Goal: Information Seeking & Learning: Check status

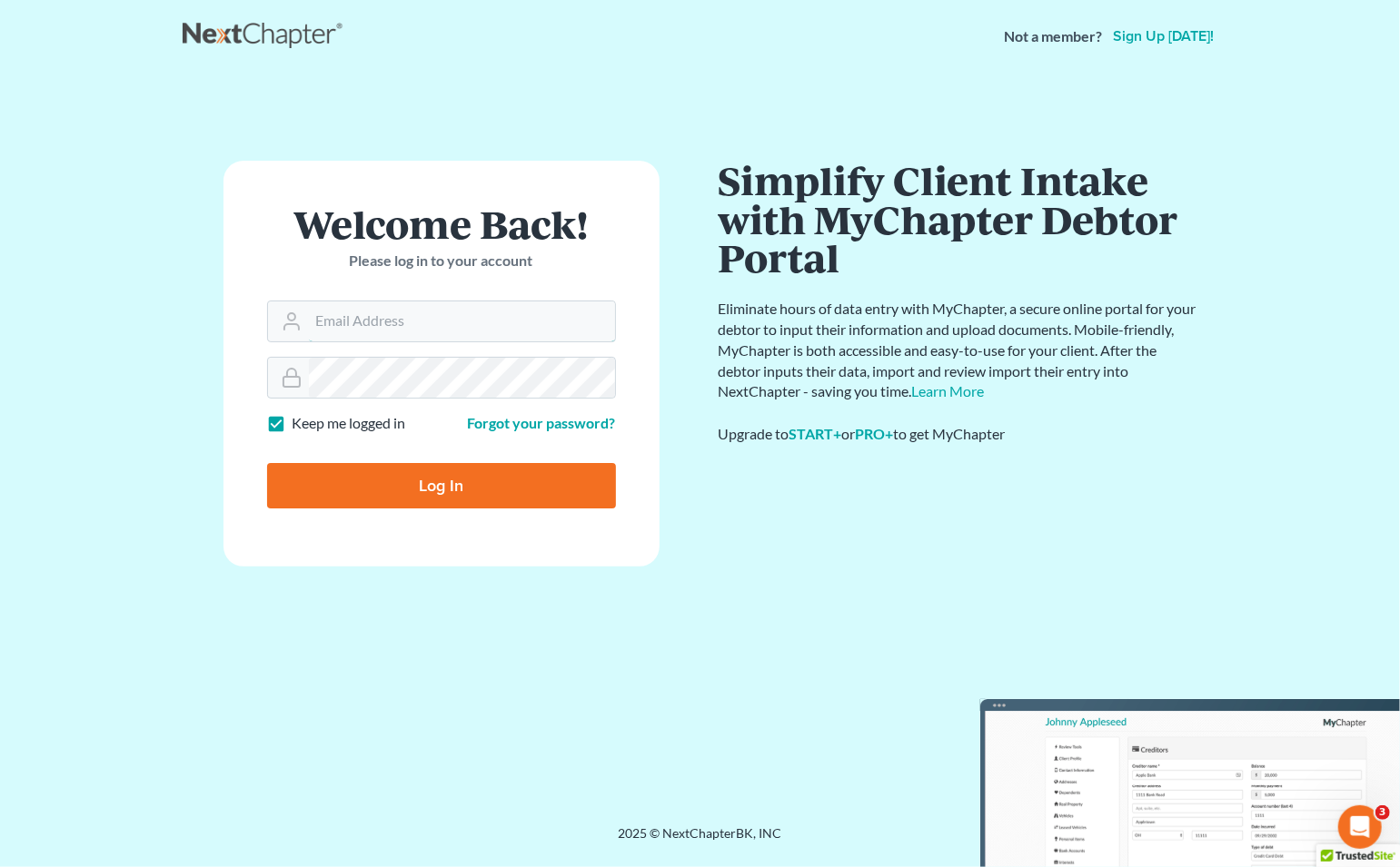
type input "[EMAIL_ADDRESS][DOMAIN_NAME]"
click at [441, 489] on input "Log In" at bounding box center [442, 485] width 349 height 45
type input "Thinking..."
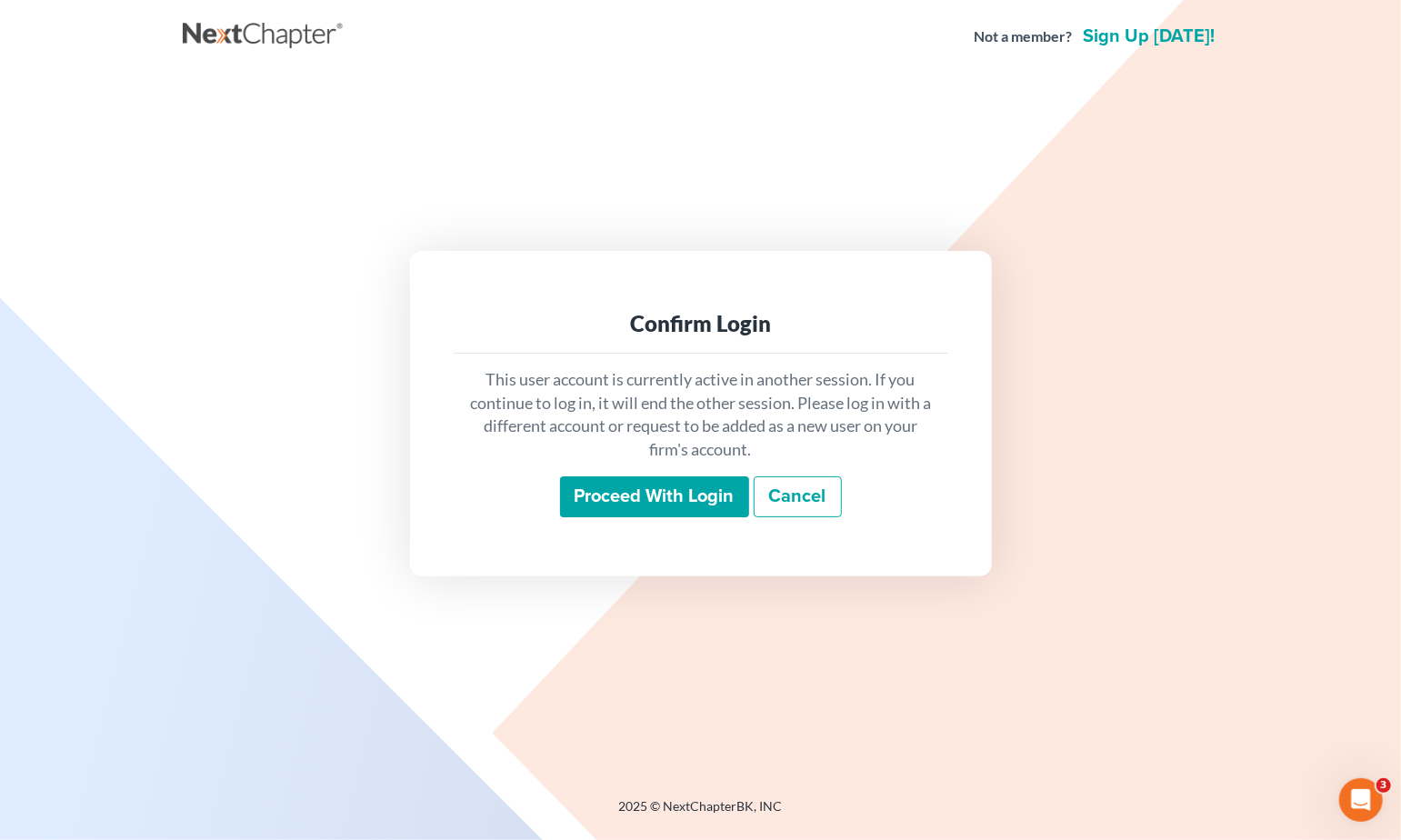
click at [668, 496] on input "Proceed with login" at bounding box center [655, 497] width 189 height 42
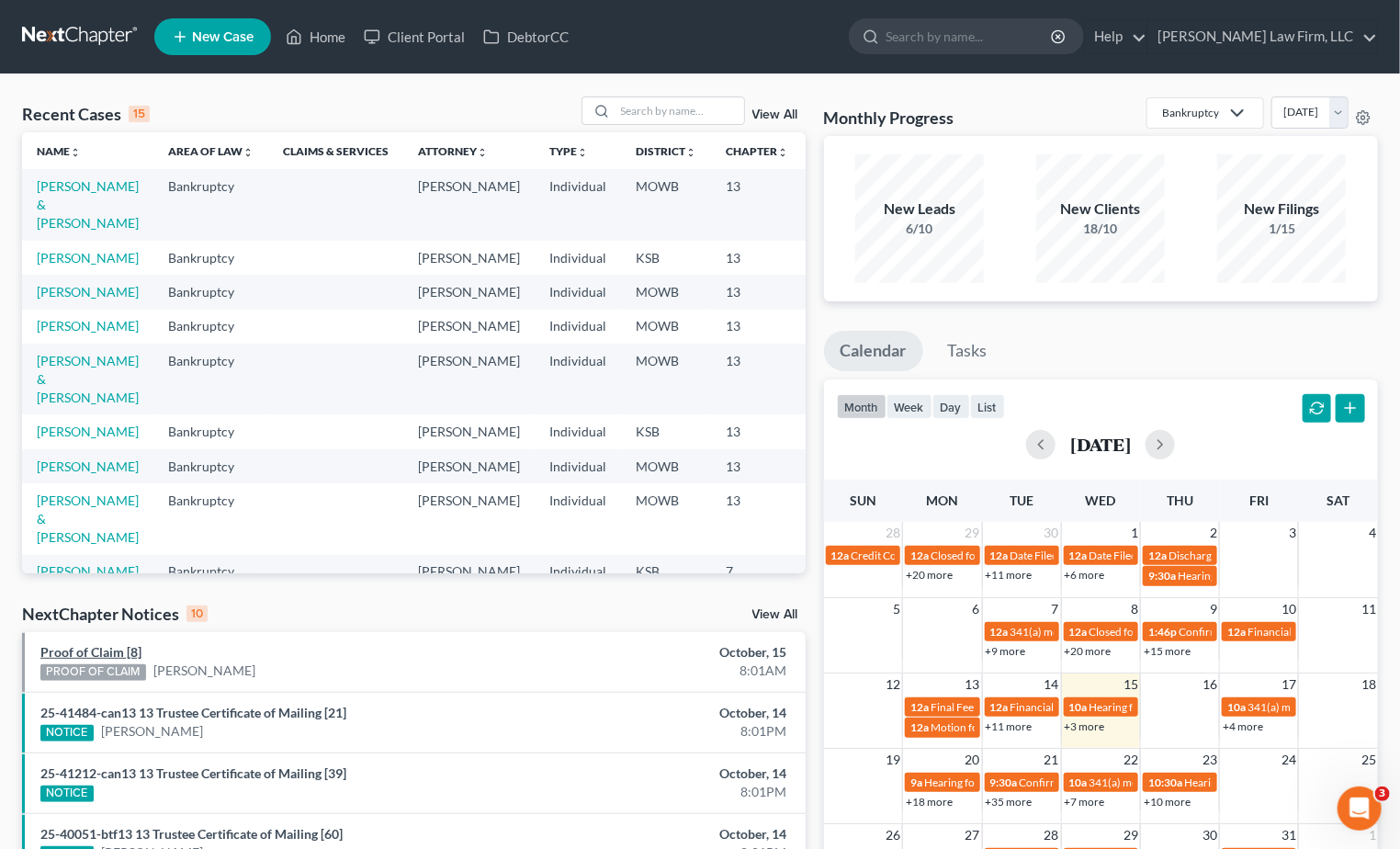
click at [99, 650] on link "Proof of Claim [8]" at bounding box center [91, 651] width 101 height 16
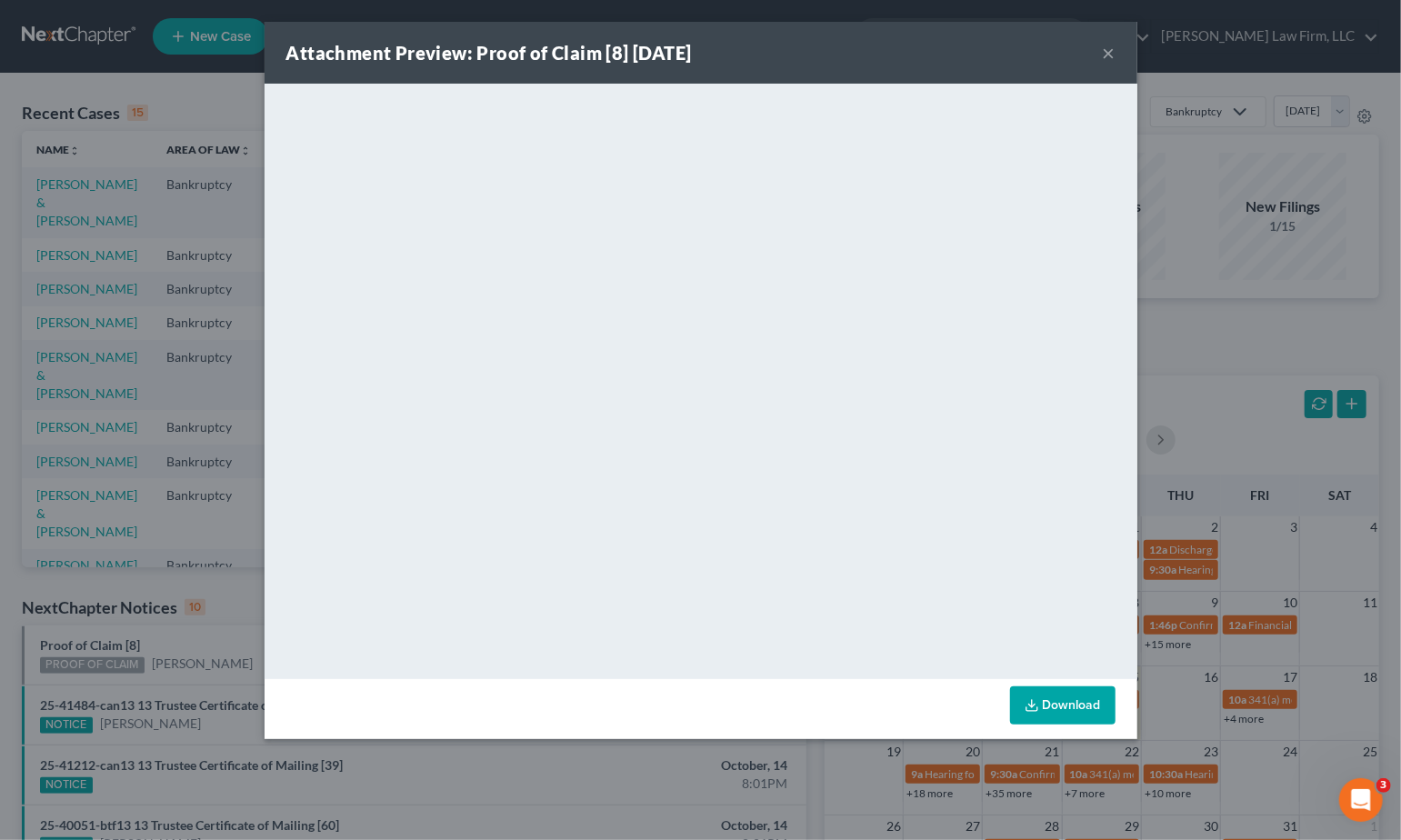
click at [241, 594] on div "Attachment Preview: Proof of Claim [8] [DATE] × <object ng-attr-data='[URL][DOM…" at bounding box center [700, 420] width 1401 height 840
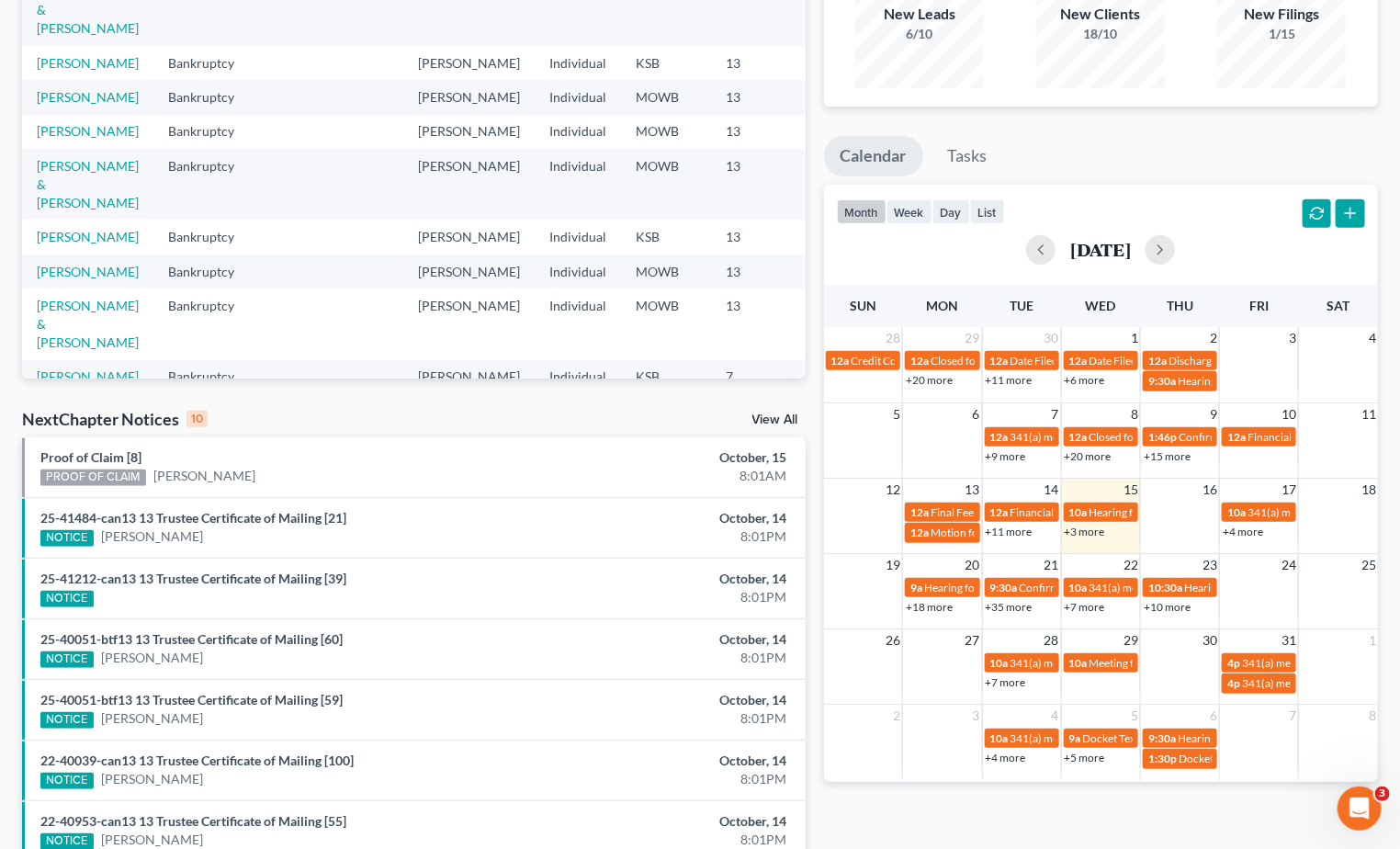
scroll to position [408, 0]
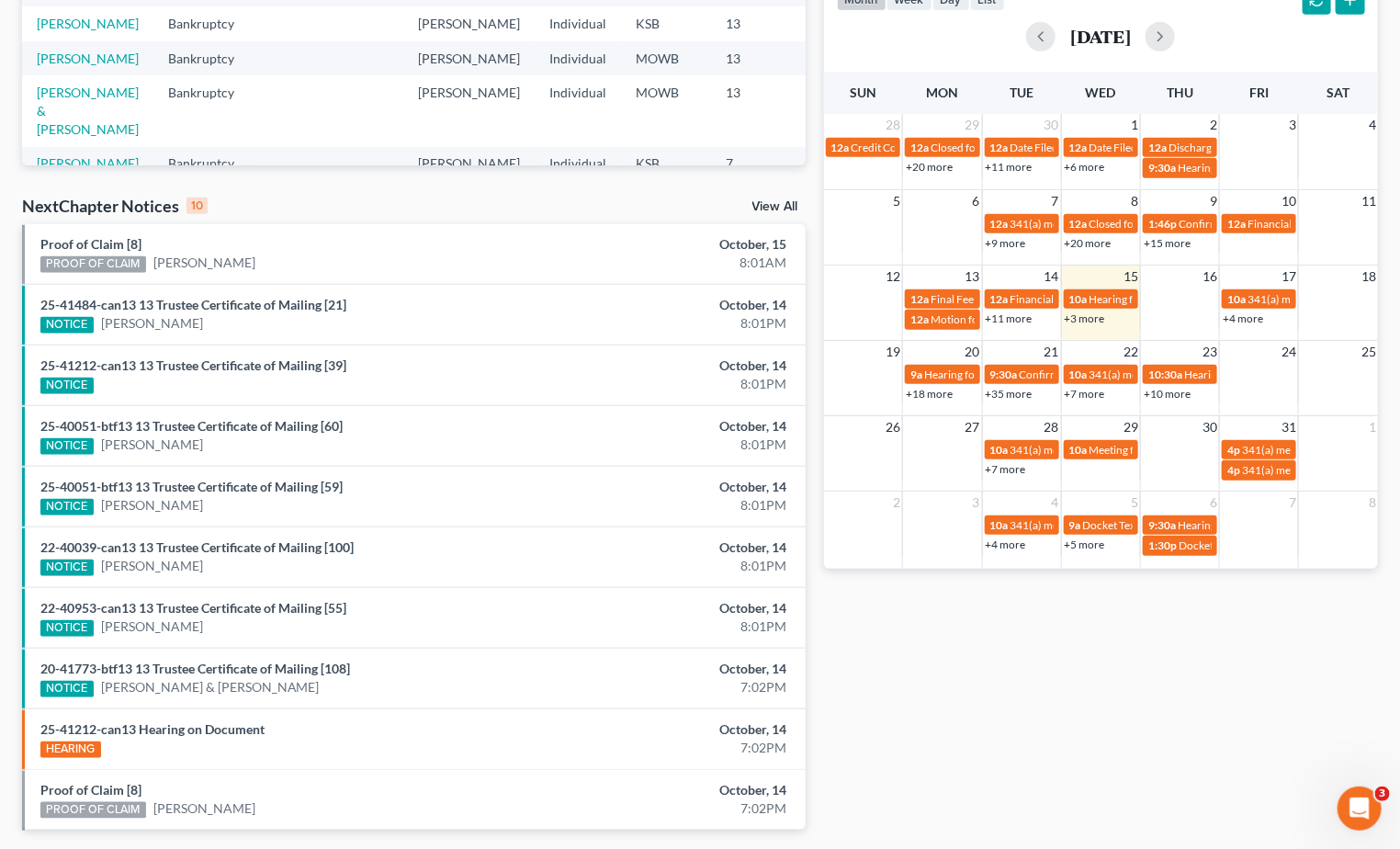
click at [774, 197] on div "NextChapter Notices 10 View All" at bounding box center [413, 209] width 784 height 29
click at [777, 206] on link "View All" at bounding box center [775, 206] width 46 height 13
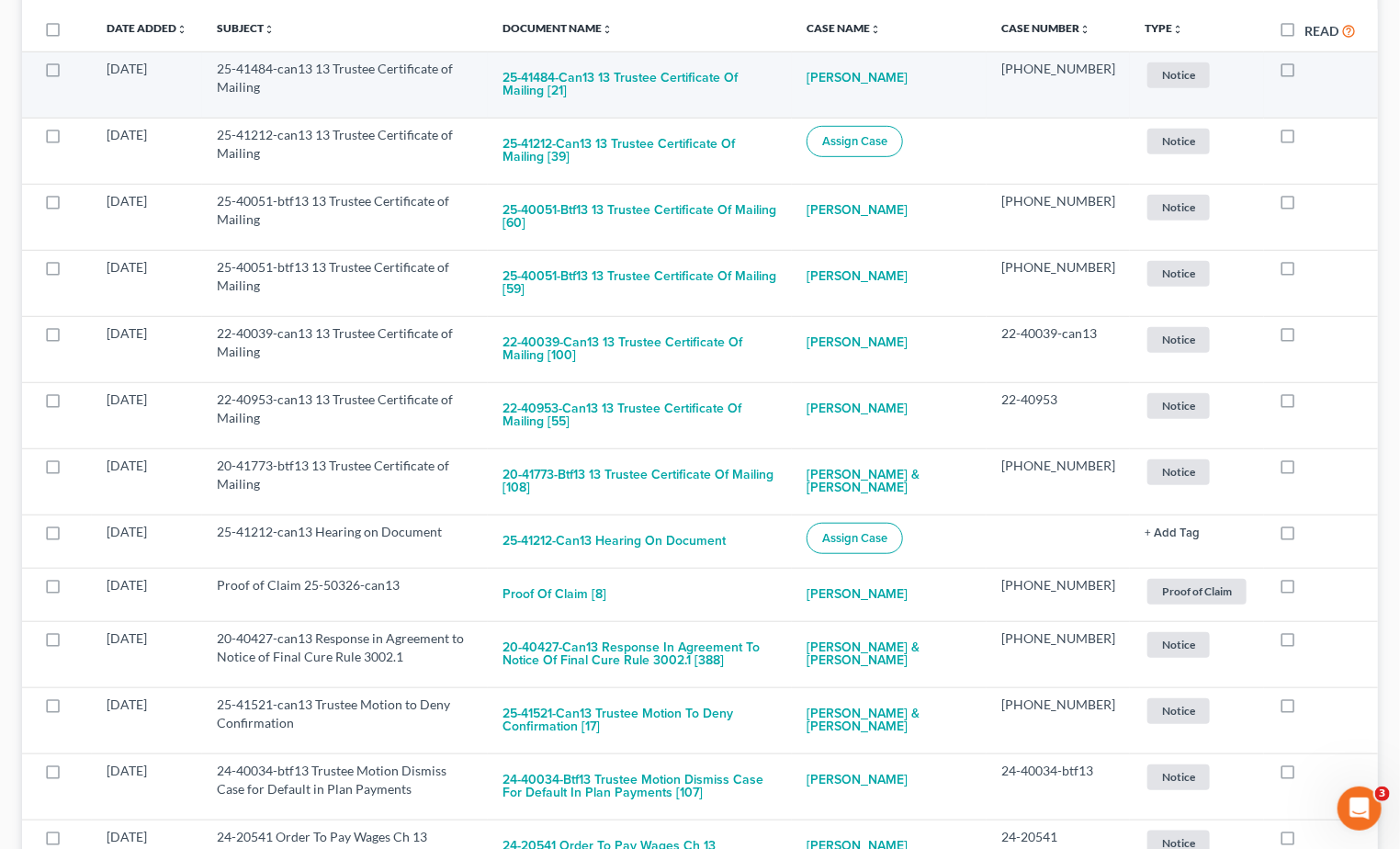
scroll to position [509, 0]
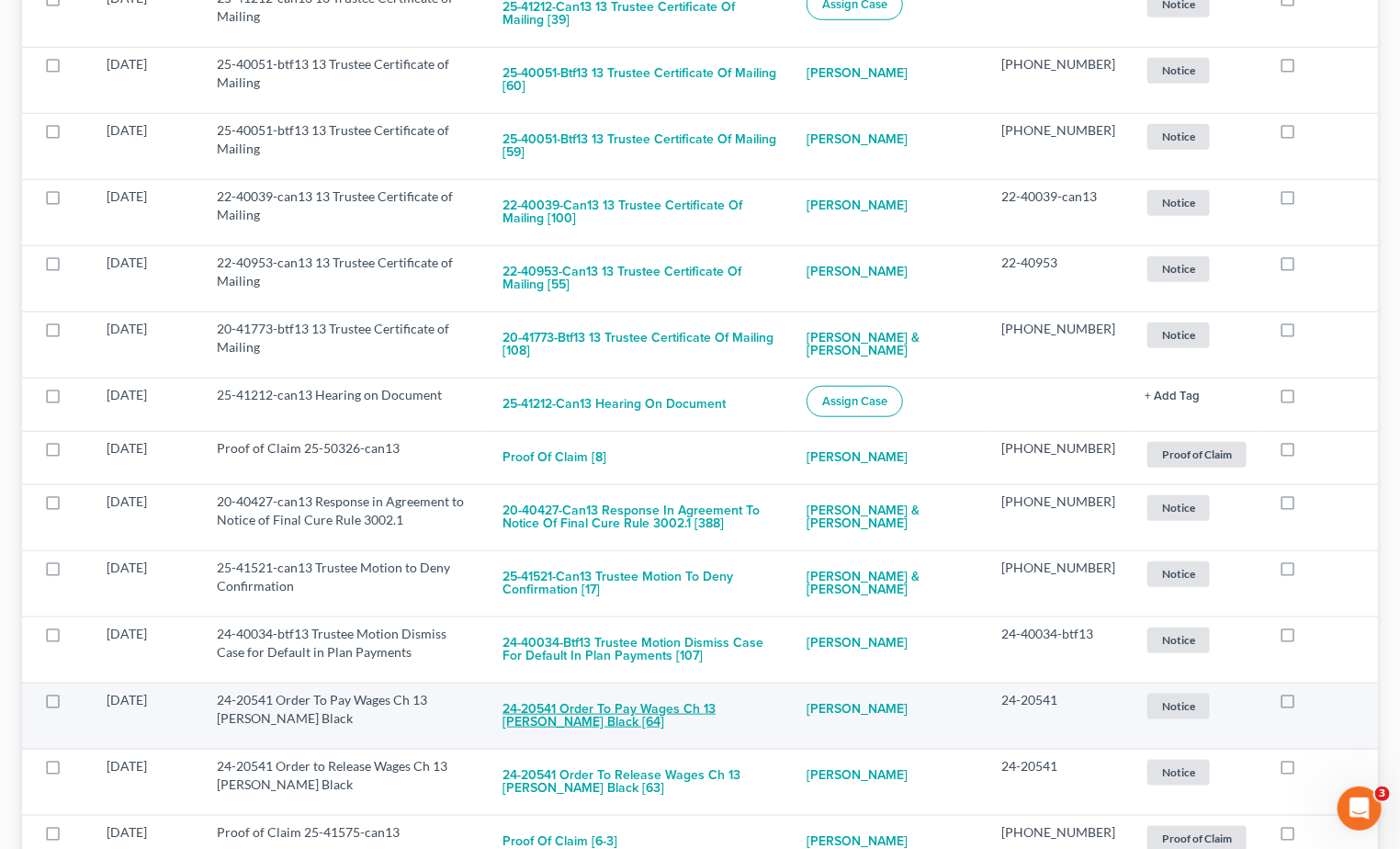
click at [735, 690] on button "24-20541 Order To Pay Wages Ch 13 [PERSON_NAME] Black [64]" at bounding box center [640, 715] width 275 height 50
checkbox input "true"
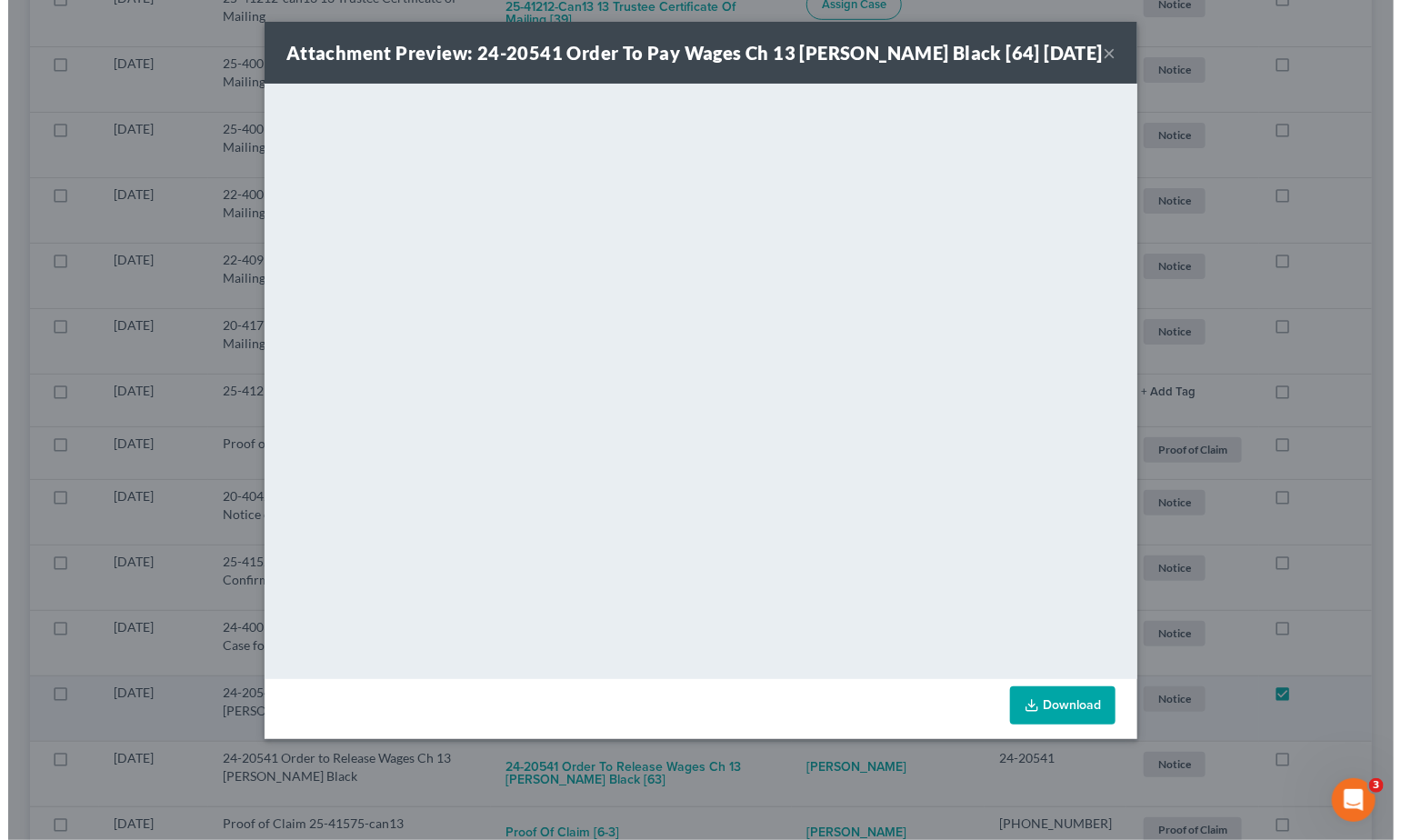
scroll to position [492, 0]
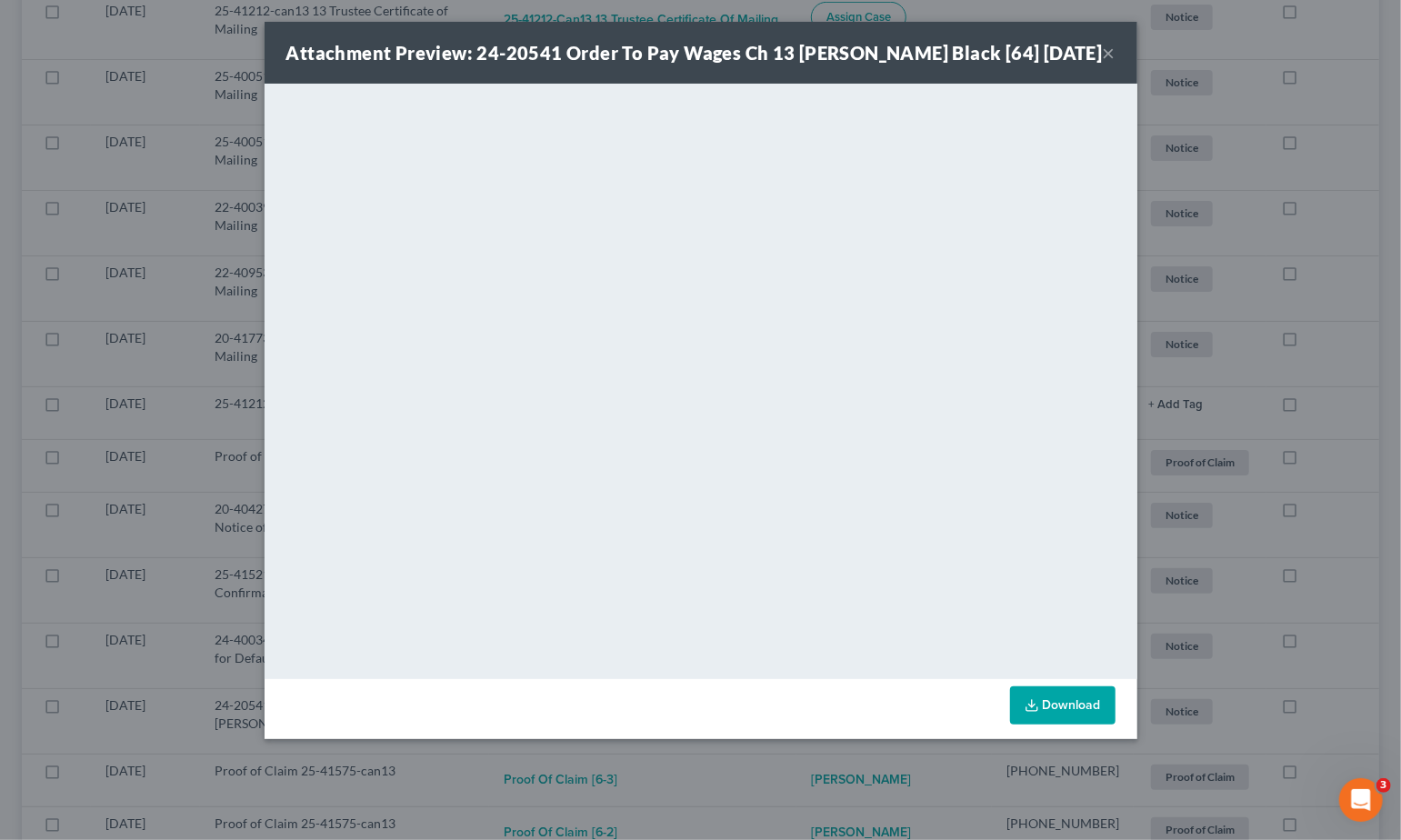
click at [1251, 250] on div "Attachment Preview: 24-20541 Order To Pay Wages Ch 13 [PERSON_NAME] Black [64] …" at bounding box center [700, 420] width 1401 height 840
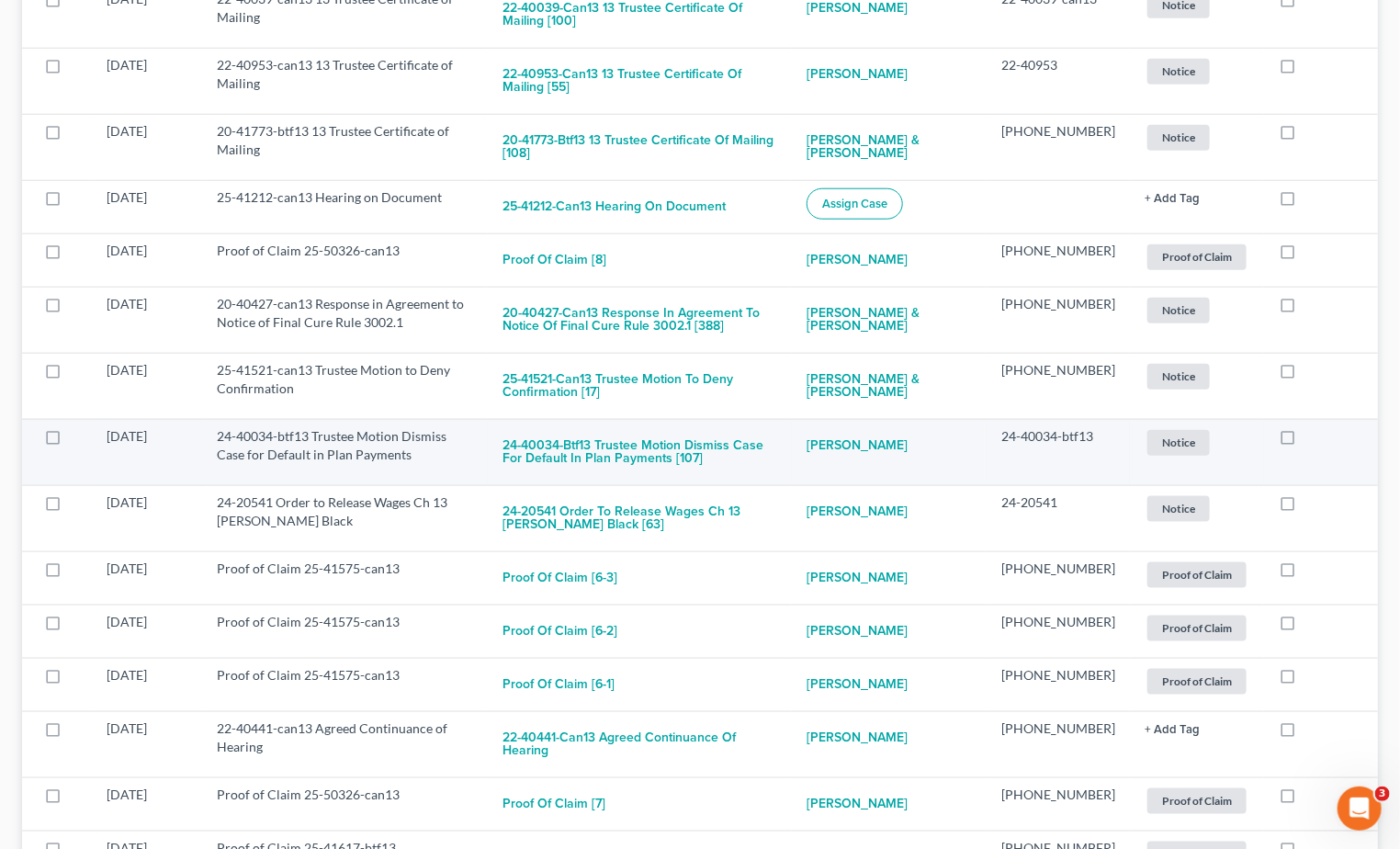
scroll to position [815, 0]
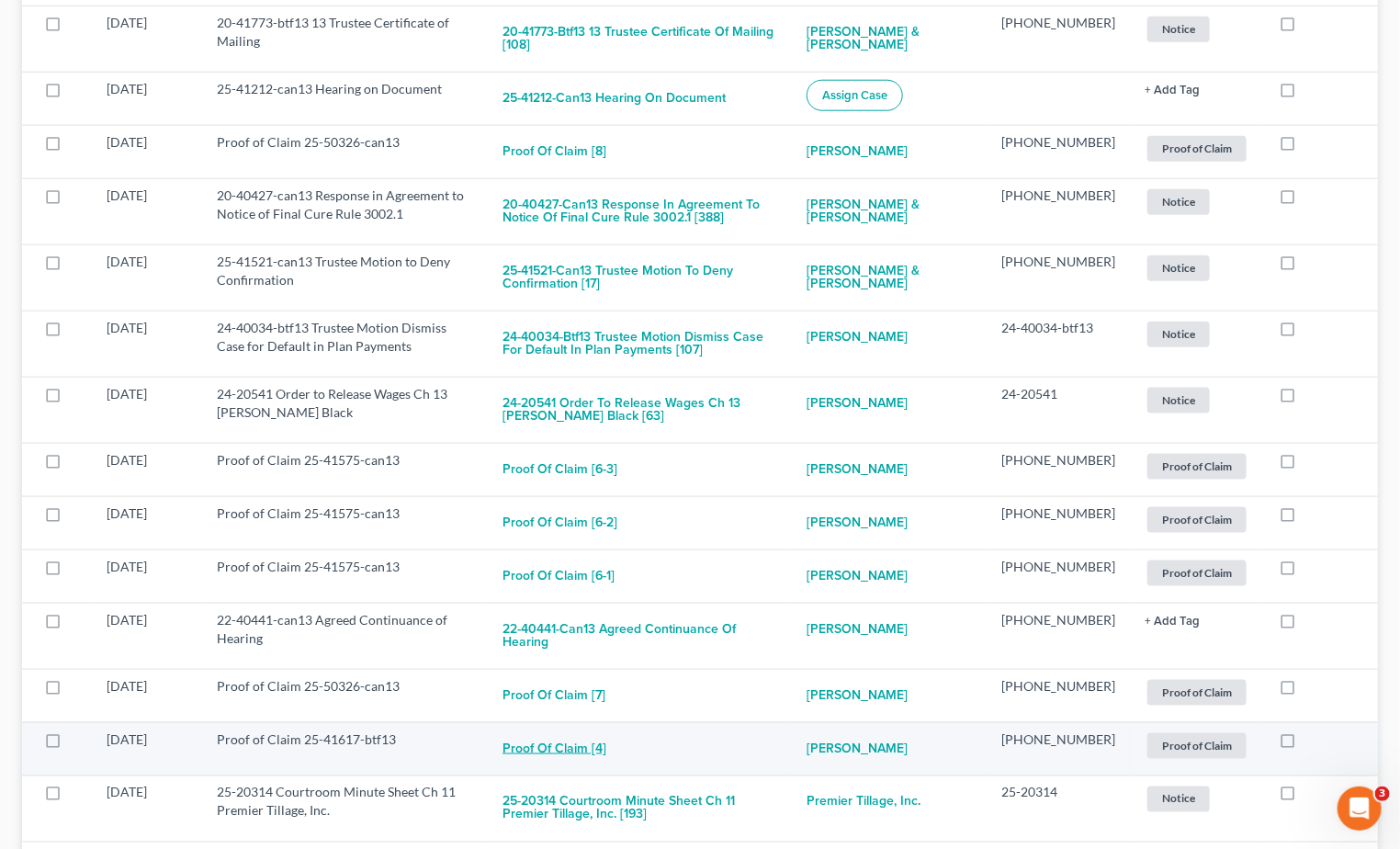
click at [573, 730] on button "Proof of Claim [4]" at bounding box center [555, 748] width 104 height 37
checkbox input "true"
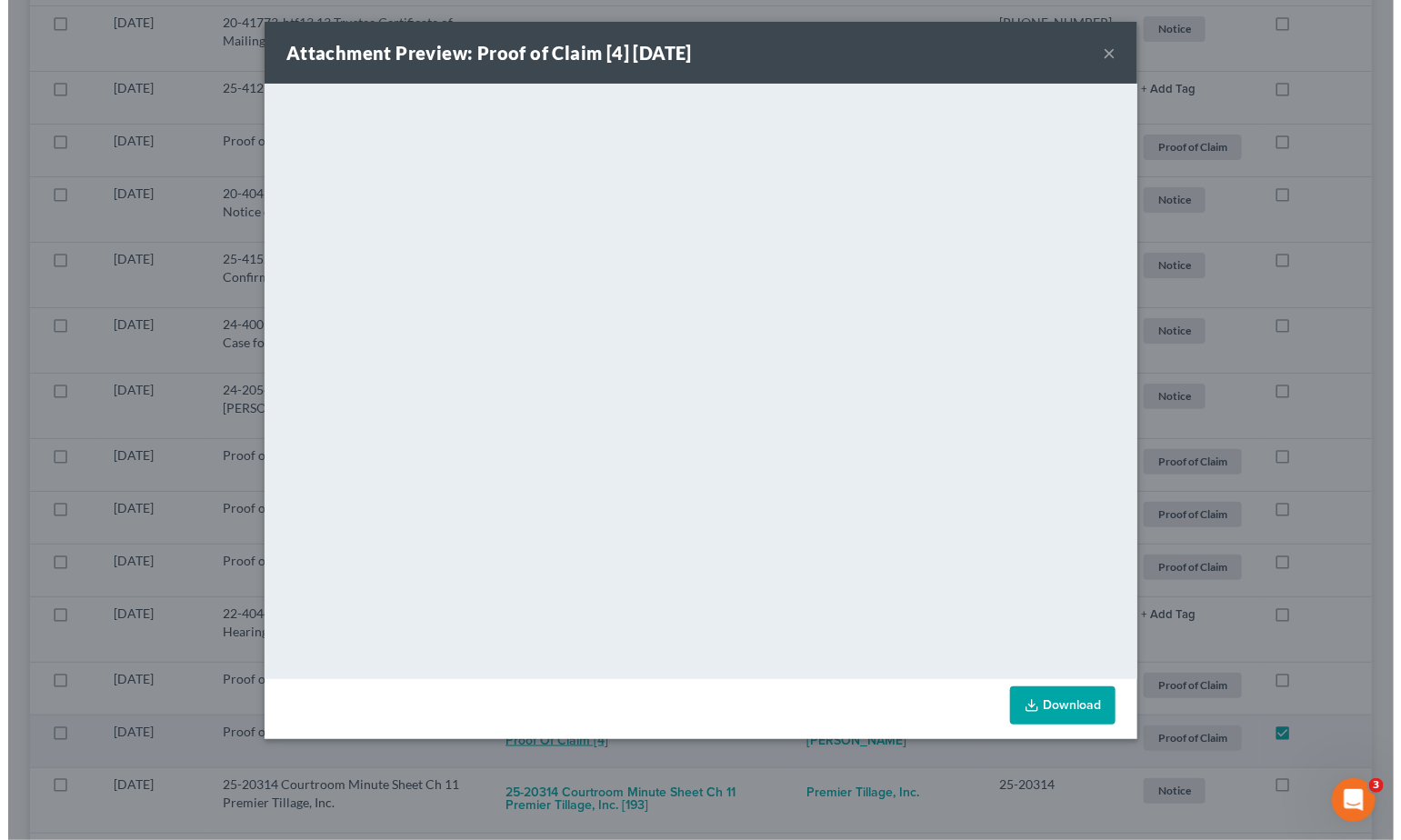
scroll to position [783, 0]
